Goal: Information Seeking & Learning: Learn about a topic

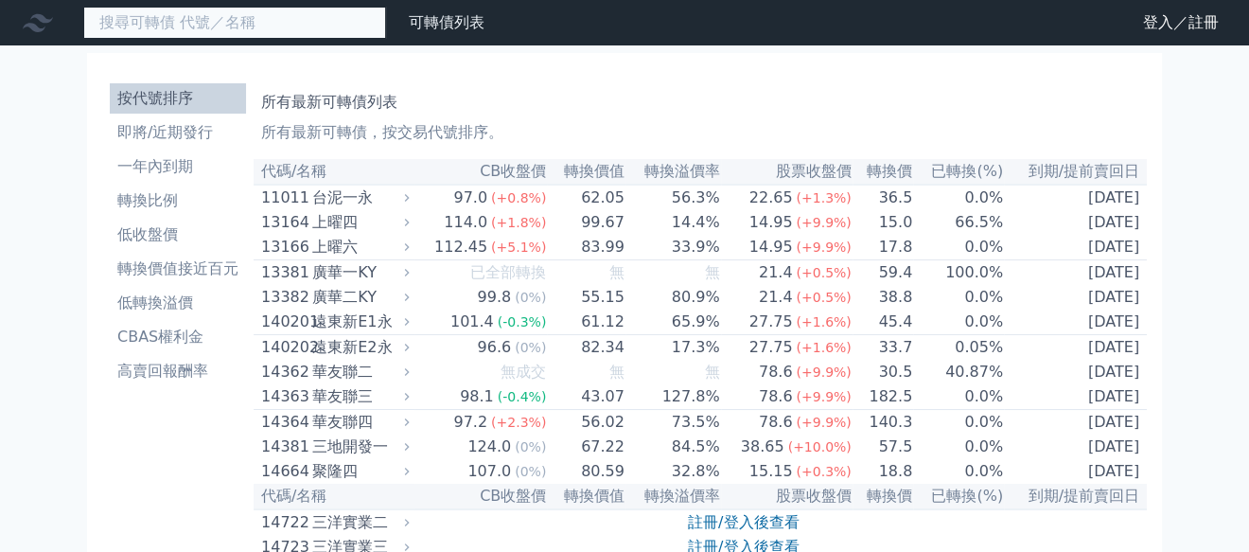
click at [231, 25] on input at bounding box center [234, 23] width 303 height 32
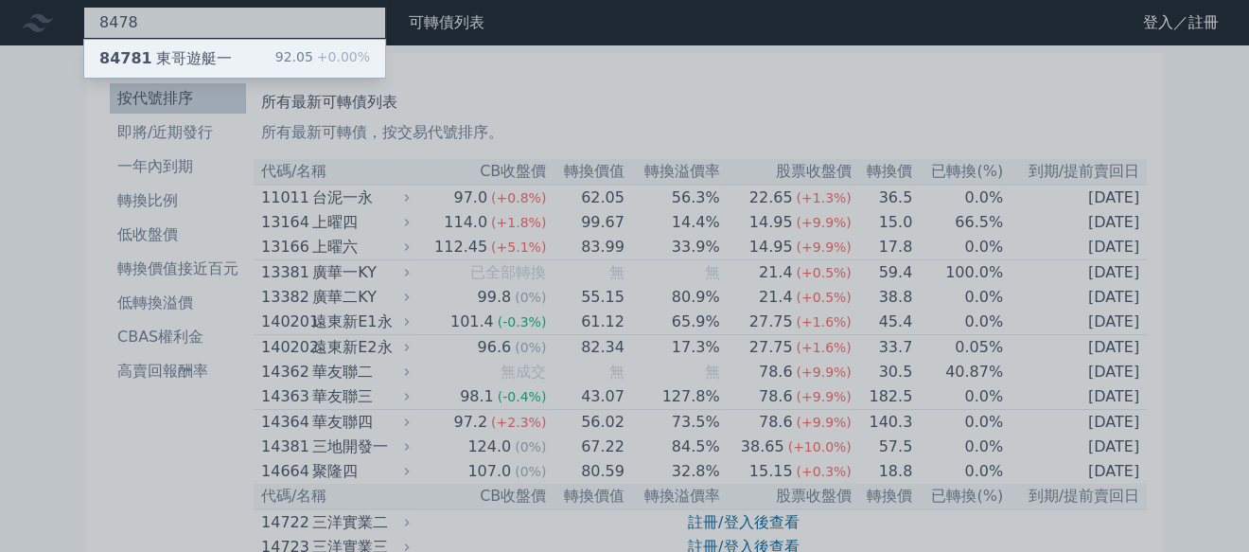
type input "8478"
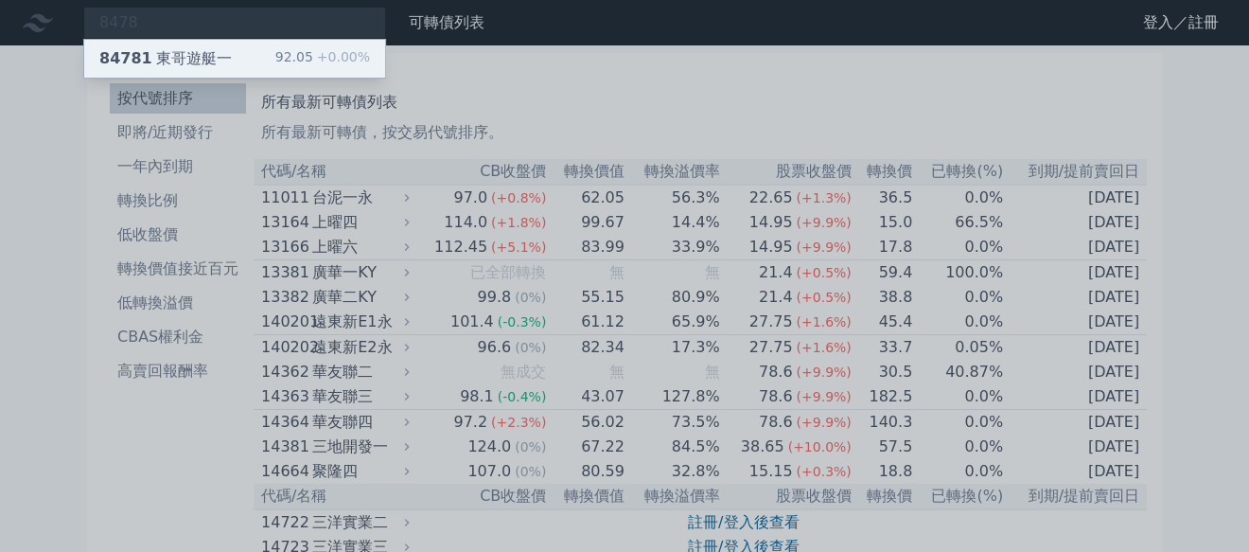
click at [202, 61] on div "84781 東哥遊艇一" at bounding box center [165, 58] width 132 height 23
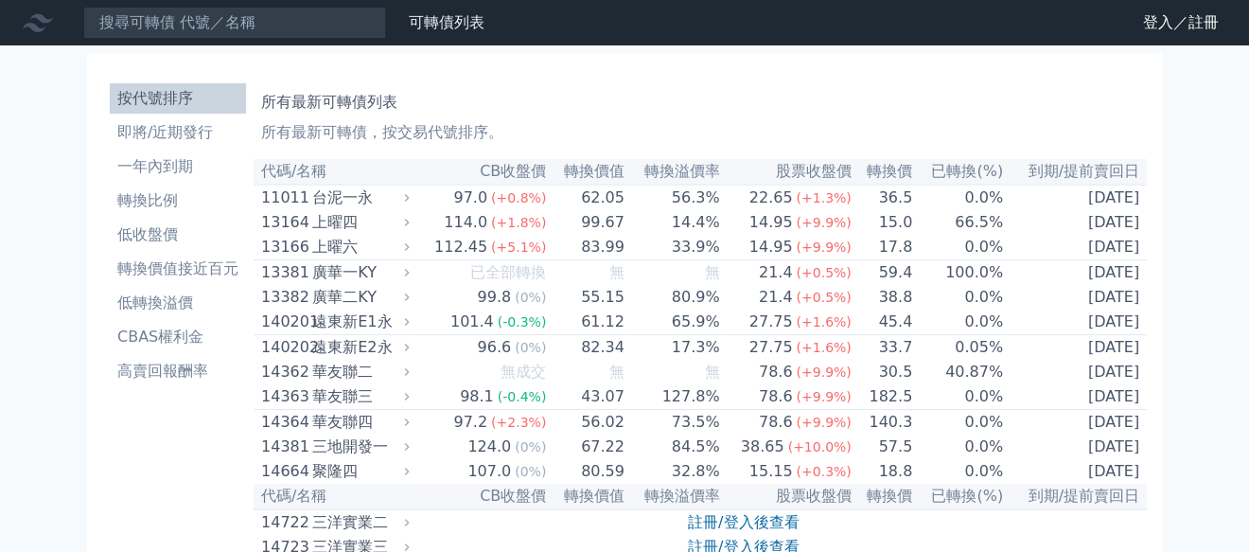
click at [163, 130] on li "即將/近期發行" at bounding box center [178, 132] width 136 height 23
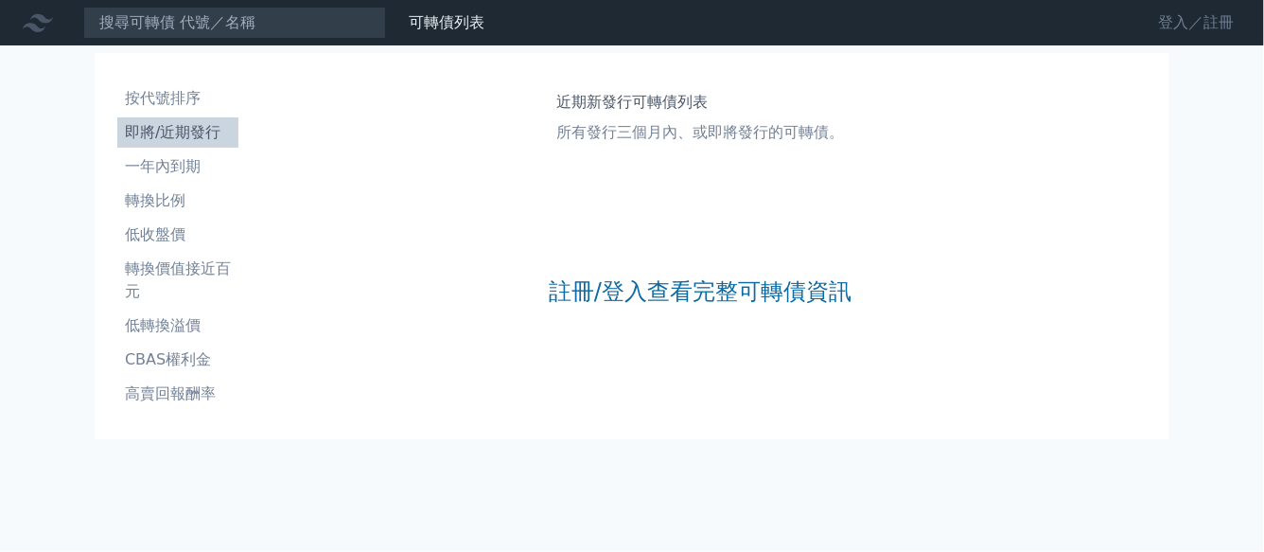
click at [1170, 20] on link "登入／註冊" at bounding box center [1196, 23] width 106 height 30
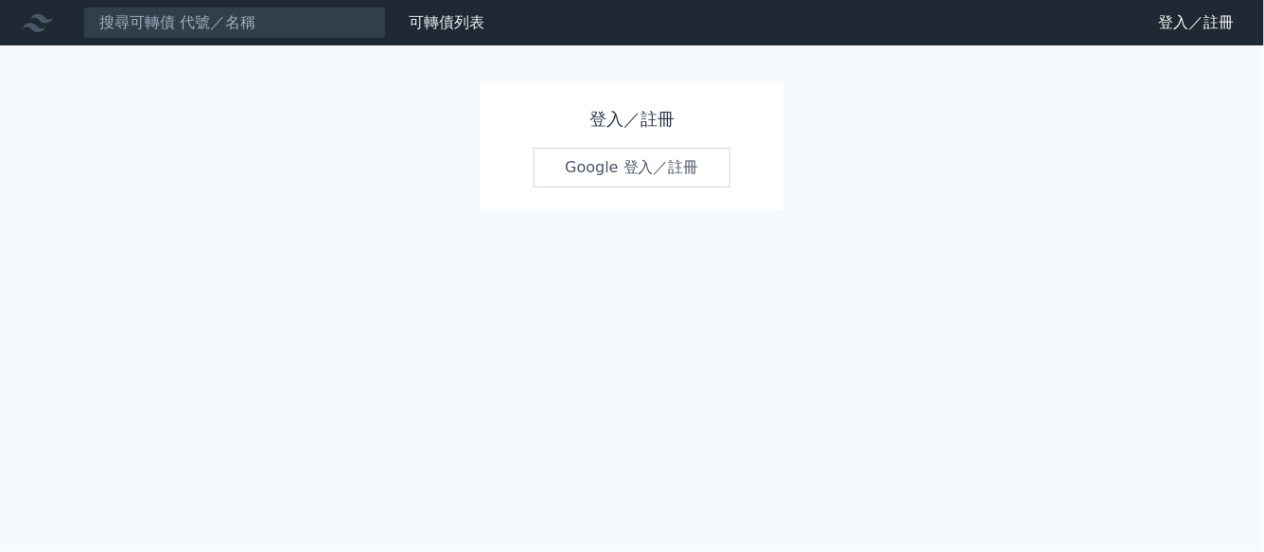
drag, startPoint x: 612, startPoint y: 165, endPoint x: 703, endPoint y: 225, distance: 109.1
click at [611, 163] on link "Google 登入／註冊" at bounding box center [632, 168] width 197 height 40
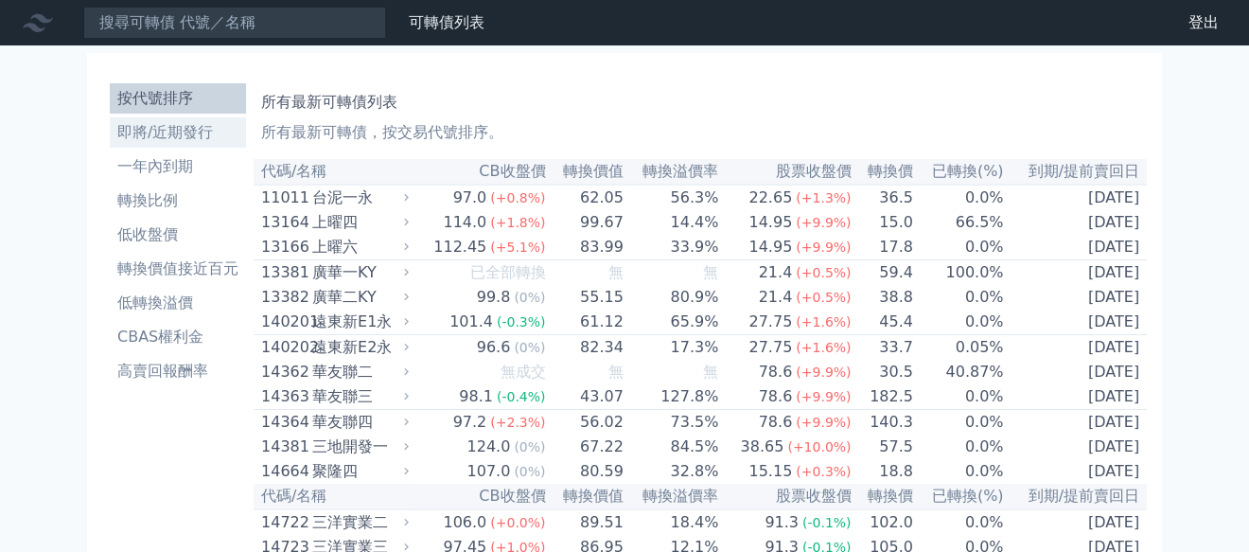
click at [184, 136] on li "即將/近期發行" at bounding box center [178, 132] width 136 height 23
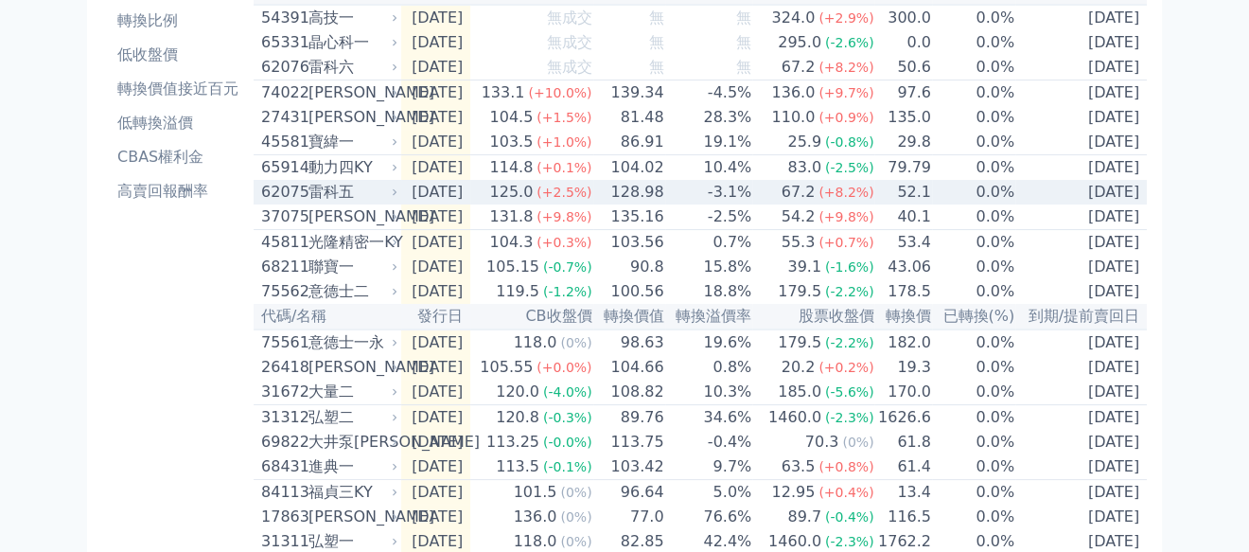
scroll to position [189, 0]
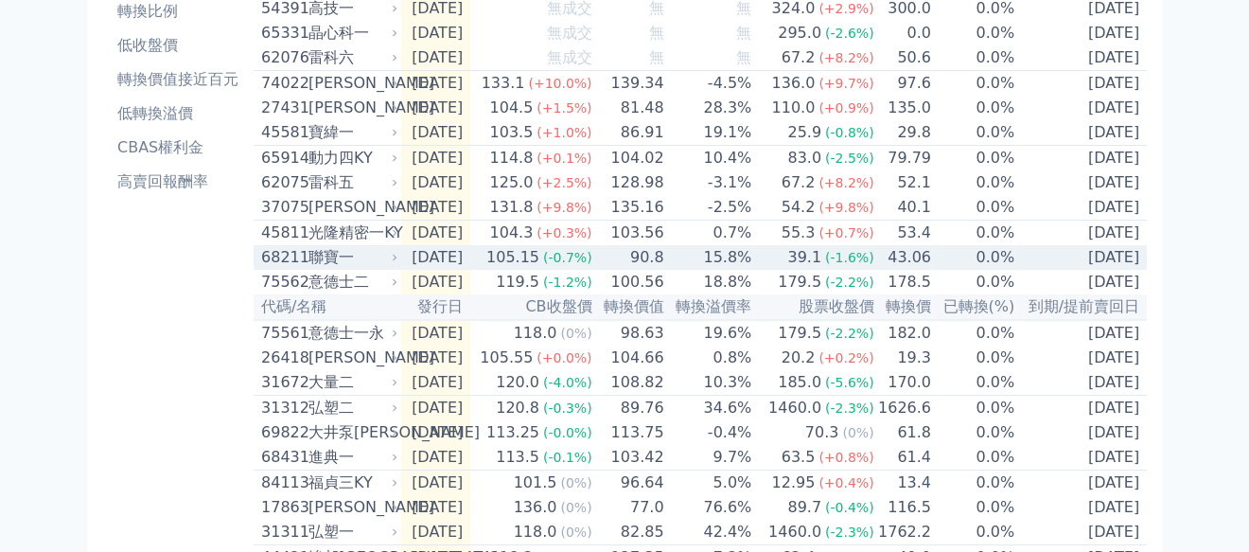
click at [273, 269] on div "68211" at bounding box center [282, 257] width 43 height 23
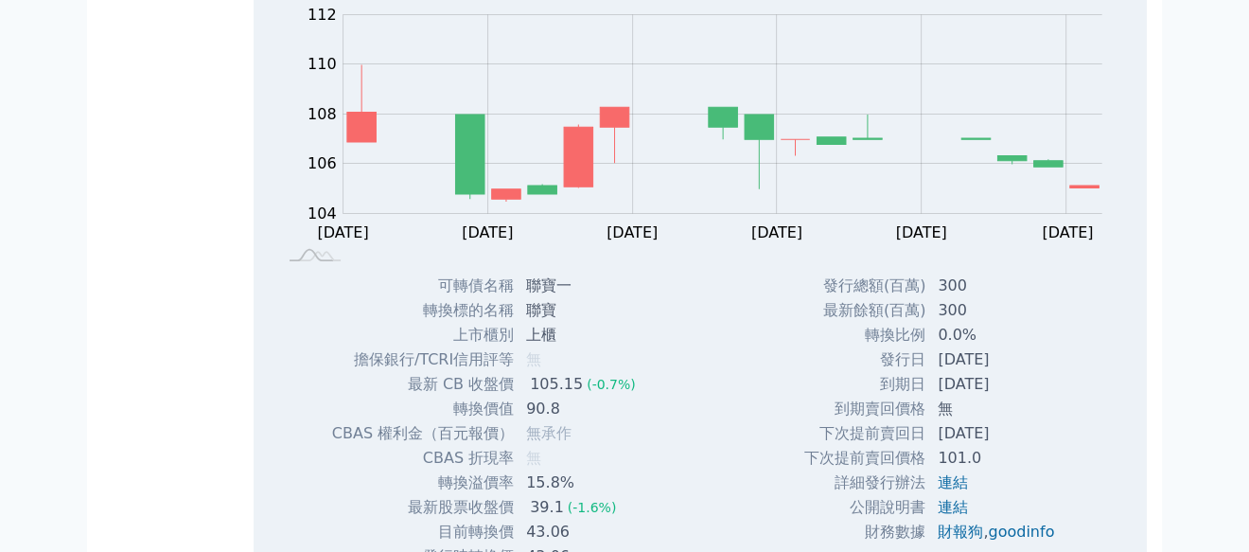
scroll to position [568, 0]
